Goal: Task Accomplishment & Management: Complete application form

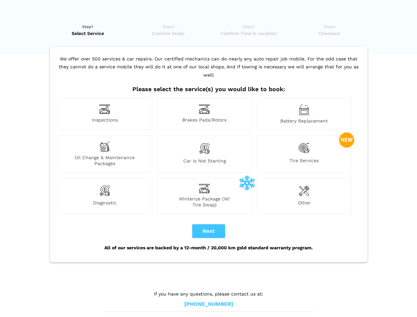
click at [105, 114] on img at bounding box center [104, 109] width 11 height 10
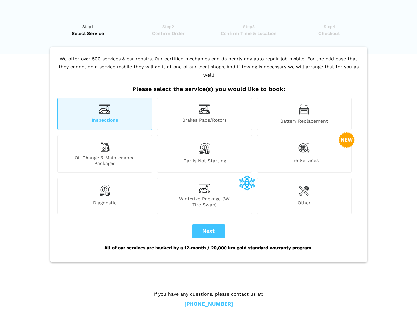
click at [204, 114] on img at bounding box center [204, 109] width 11 height 10
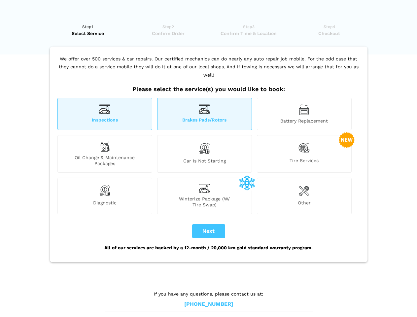
click at [304, 114] on img at bounding box center [304, 109] width 11 height 11
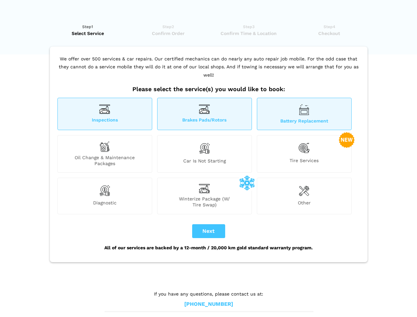
click at [105, 154] on div "Oil Change & Maintenance Packages" at bounding box center [104, 154] width 95 height 38
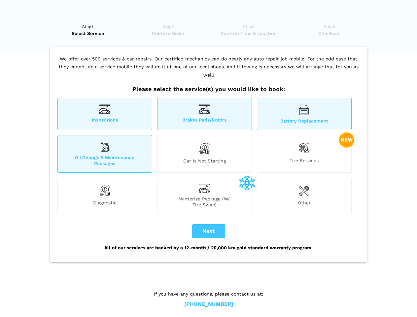
click at [204, 154] on img at bounding box center [204, 148] width 11 height 14
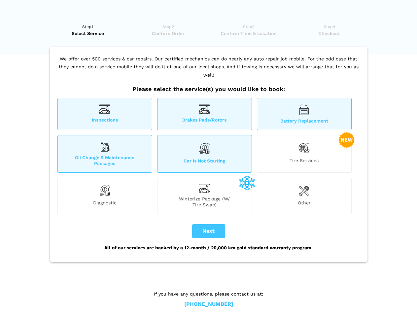
click at [304, 154] on img at bounding box center [304, 148] width 11 height 14
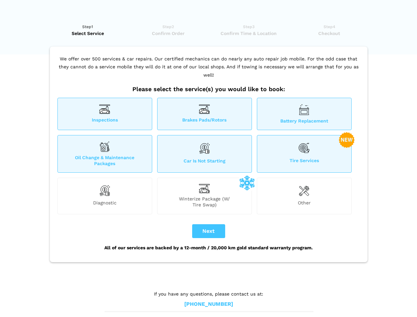
click at [105, 196] on img at bounding box center [104, 190] width 11 height 13
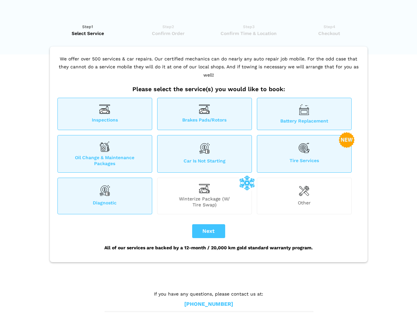
click at [204, 196] on span "Winterize Package (W/ Tire Swap)" at bounding box center [205, 202] width 94 height 12
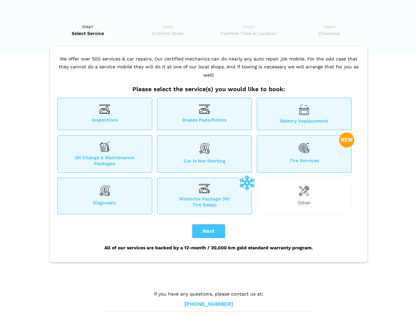
click at [304, 196] on img at bounding box center [304, 190] width 11 height 13
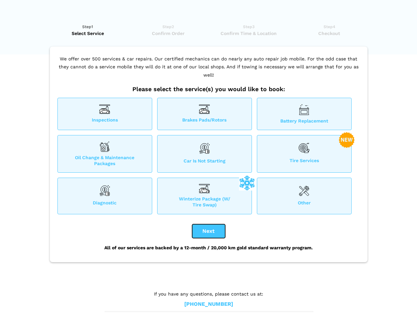
click at [209, 231] on button "Next" at bounding box center [208, 231] width 33 height 14
checkbox input "true"
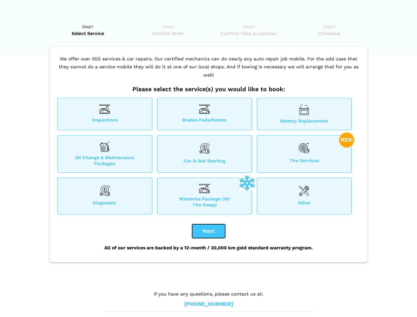
checkbox input "true"
